Goal: Contribute content

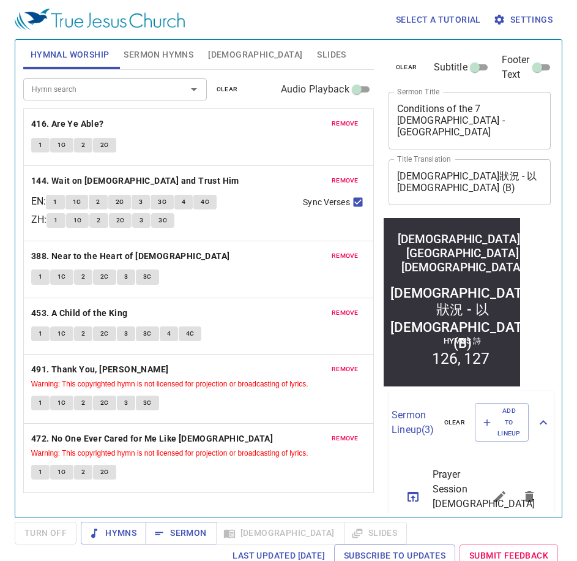
click at [96, 98] on div "Hymn search" at bounding box center [115, 88] width 184 height 21
click at [148, 48] on span "Sermon Hymns" at bounding box center [159, 54] width 70 height 15
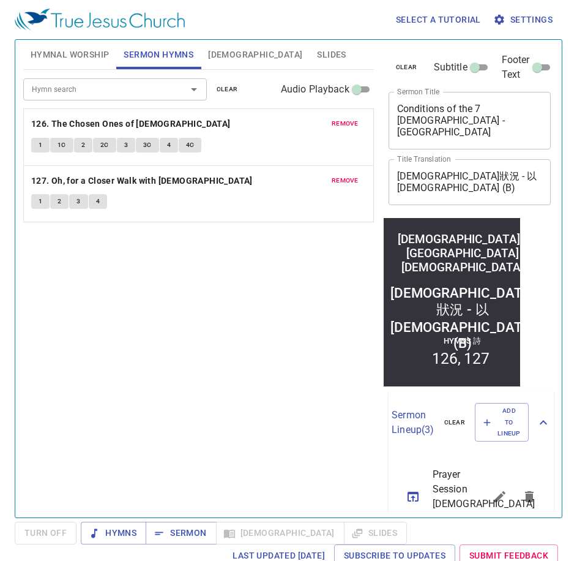
click at [228, 88] on span "clear" at bounding box center [227, 89] width 21 height 11
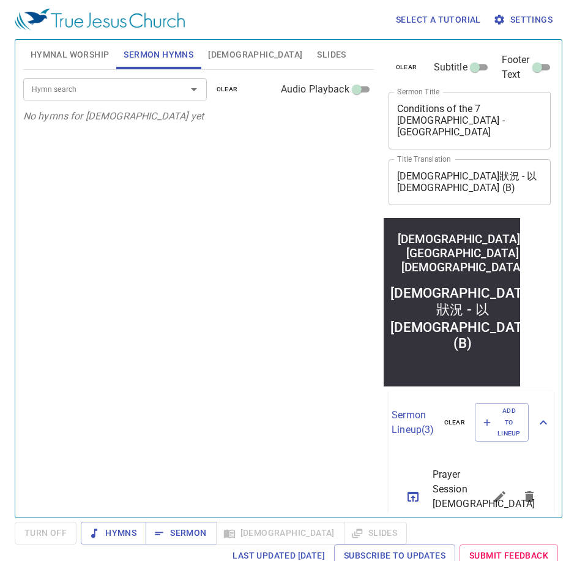
click at [88, 100] on div "Hymn search Hymn search clear Audio Playback" at bounding box center [198, 89] width 351 height 39
click at [84, 88] on input "Hymn search" at bounding box center [97, 89] width 140 height 14
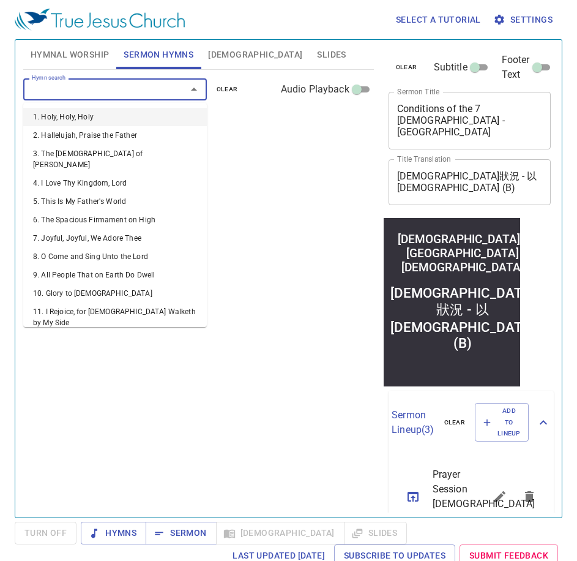
paste input "154"
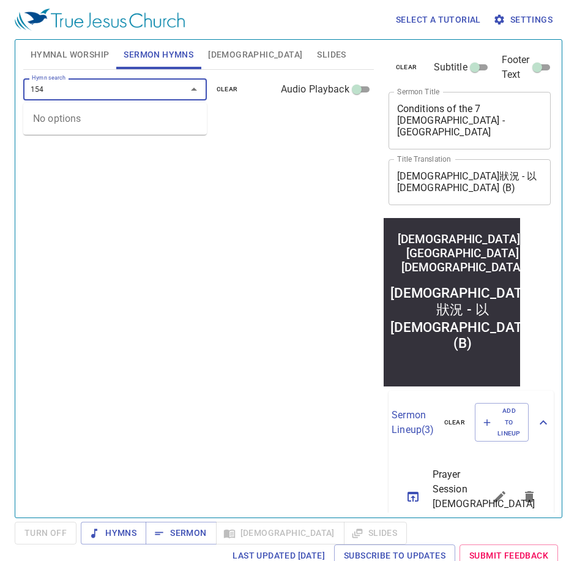
click at [82, 90] on input "154" at bounding box center [97, 89] width 140 height 14
type input "154"
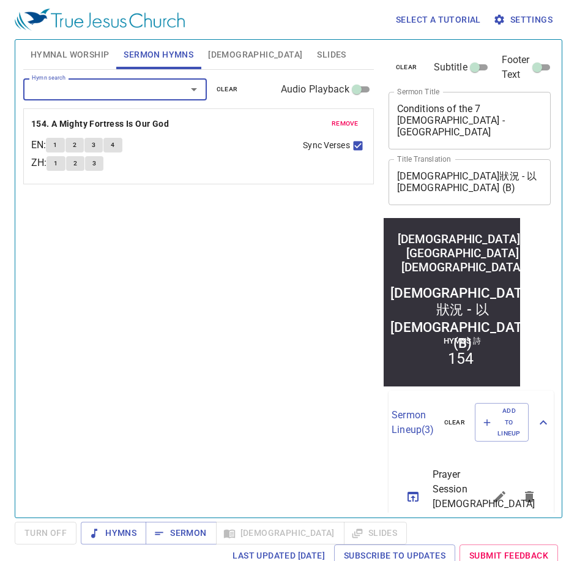
paste input "157"
type input "157"
click at [101, 120] on li "157. Where [DEMOGRAPHIC_DATA] Is, 'Tis Heaven" at bounding box center [115, 122] width 184 height 29
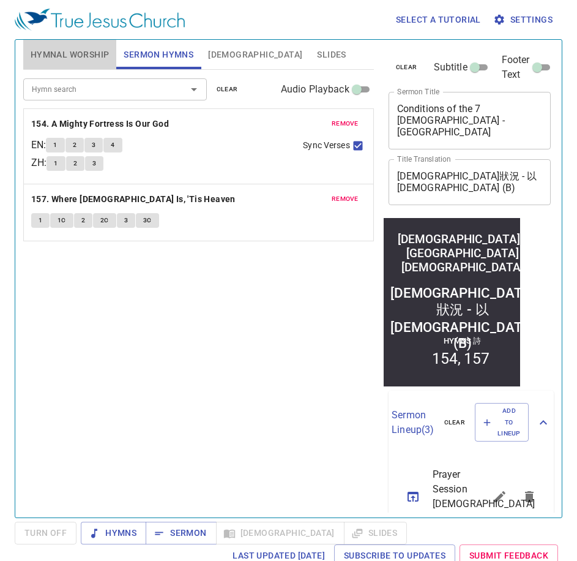
click at [41, 51] on span "Hymnal Worship" at bounding box center [70, 54] width 79 height 15
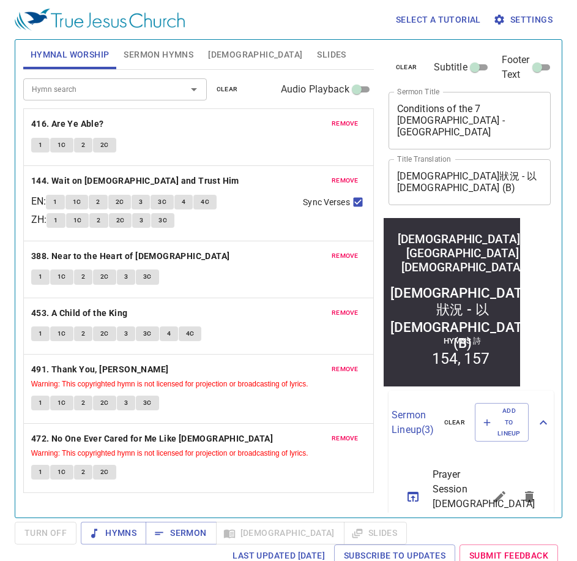
click at [220, 88] on span "clear" at bounding box center [227, 89] width 21 height 11
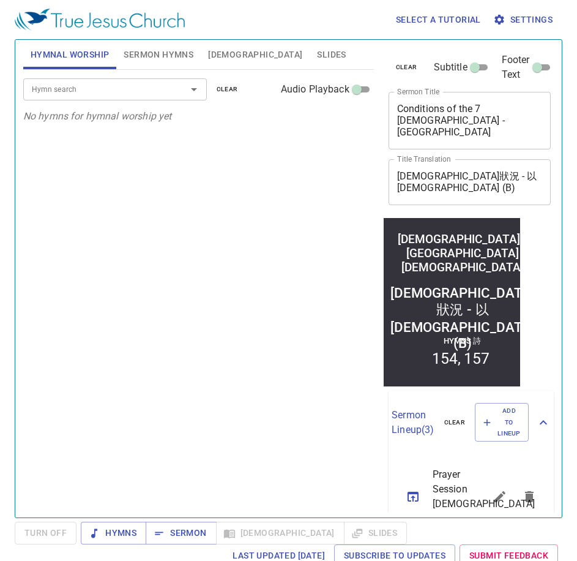
click at [119, 100] on div "Hymn search Hymn search clear Audio Playback" at bounding box center [198, 89] width 351 height 39
click at [115, 97] on div "Hymn search" at bounding box center [115, 88] width 184 height 21
drag, startPoint x: 475, startPoint y: 134, endPoint x: 387, endPoint y: 100, distance: 94.4
click at [387, 100] on div "clear Subtitle Footer Text Sermon Title Conditions of the 7 [DEMOGRAPHIC_DATA] …" at bounding box center [469, 129] width 170 height 178
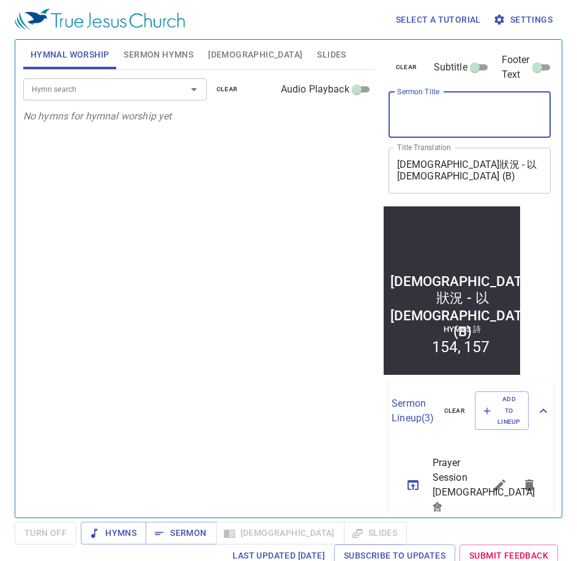
paste textarea "The Foundation of Spiritual Life"
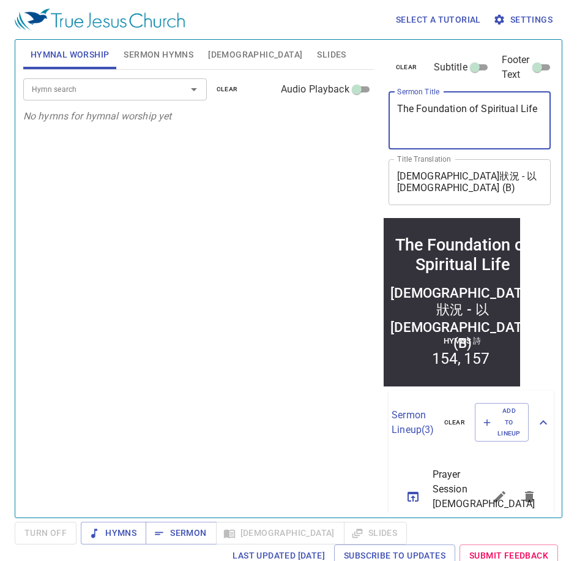
type textarea "The Foundation of Spiritual Life"
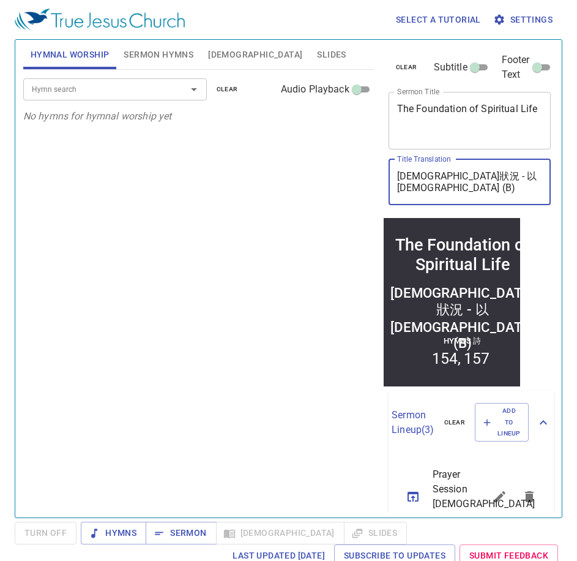
drag, startPoint x: 518, startPoint y: 181, endPoint x: 359, endPoint y: 171, distance: 158.9
click at [359, 171] on div "Hymnal Worship Sermon Hymns [DEMOGRAPHIC_DATA] Slides Hymn search Hymn search c…" at bounding box center [288, 274] width 541 height 478
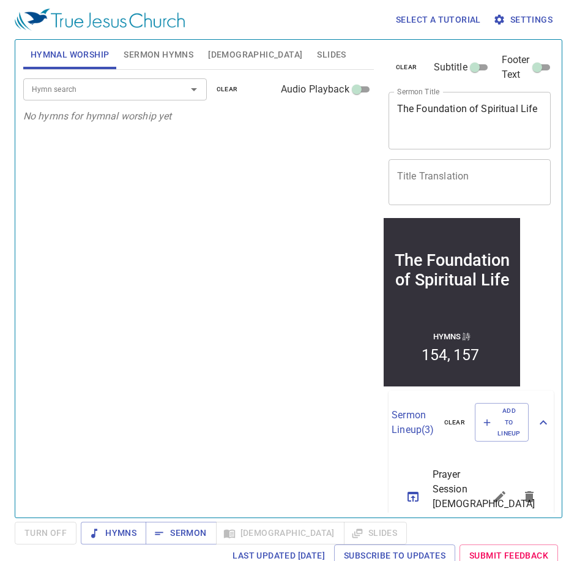
click at [414, 163] on div "x Title Translation" at bounding box center [470, 182] width 163 height 46
paste textarea "屬靈生命的根基 - 禱告"
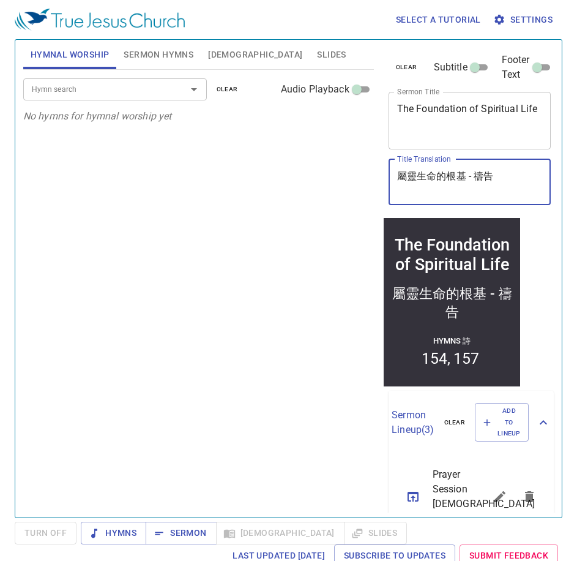
type textarea "屬靈生命的根基 - 禱告"
click at [265, 217] on div "Hymn search Hymn search clear Audio Playback No hymns for hymnal worship yet" at bounding box center [198, 288] width 351 height 437
